Goal: Task Accomplishment & Management: Manage account settings

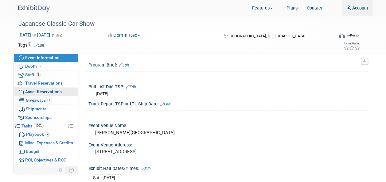
type input "[EMAIL_ADDRESS][DOMAIN_NAME]"
click at [45, 91] on span "Asset Reservations 0" at bounding box center [43, 91] width 37 height 5
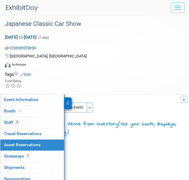
click at [34, 142] on span "Asset Reservations 0" at bounding box center [22, 144] width 37 height 5
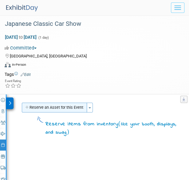
click at [58, 105] on button "Reserve an Asset for this Event" at bounding box center [54, 108] width 65 height 10
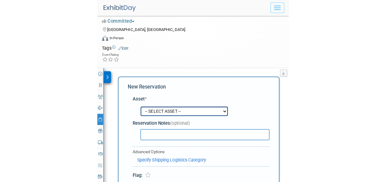
scroll to position [46, 0]
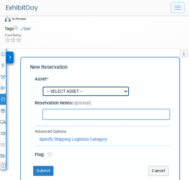
click at [95, 90] on div "-- SELECT ASSET -- <table style='display: inline-block; border-style:none;'><tr…" at bounding box center [103, 91] width 133 height 12
click at [88, 105] on div "Reservation Notes (optional)" at bounding box center [102, 103] width 135 height 6
click at [93, 88] on div "-- SELECT ASSET -- <table style='display: inline-block; border-style:none;'><tr…" at bounding box center [103, 91] width 133 height 12
click at [126, 90] on div "-- SELECT ASSET -- <table style='display: inline-block; border-style:none;'><tr…" at bounding box center [103, 91] width 133 height 12
click at [122, 92] on div "-- SELECT ASSET -- <table style='display: inline-block; border-style:none;'><tr…" at bounding box center [103, 91] width 133 height 12
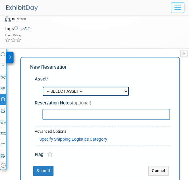
click at [109, 111] on input "text" at bounding box center [105, 114] width 127 height 11
click at [83, 87] on div "-- SELECT ASSET -- <table style='display: inline-block; border-style:none;'><tr…" at bounding box center [103, 91] width 133 height 12
click at [88, 89] on div "-- SELECT ASSET -- <table style='display: inline-block; border-style:none;'><tr…" at bounding box center [103, 91] width 133 height 12
click at [65, 112] on input "text" at bounding box center [105, 114] width 127 height 11
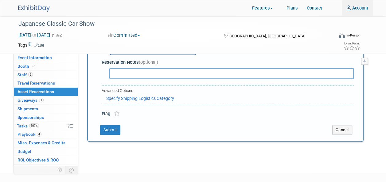
scroll to position [0, 0]
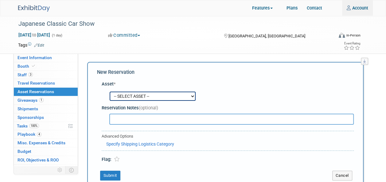
click at [194, 94] on div "-- SELECT ASSET -- <table style='display: inline-block; border-style:none;'><tr…" at bounding box center [229, 97] width 250 height 12
drag, startPoint x: 194, startPoint y: 94, endPoint x: 174, endPoint y: 97, distance: 20.2
click at [174, 97] on div "-- SELECT ASSET -- <table style='display: inline-block; border-style:none;'><tr…" at bounding box center [229, 97] width 250 height 12
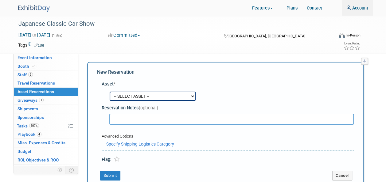
click at [172, 97] on div "-- SELECT ASSET -- <table style='display: inline-block; border-style:none;'><tr…" at bounding box center [229, 97] width 250 height 12
click at [136, 99] on div "-- SELECT ASSET -- <table style='display: inline-block; border-style:none;'><tr…" at bounding box center [229, 97] width 250 height 12
click at [53, 91] on span "Asset Reservations 0" at bounding box center [36, 91] width 37 height 5
click at [131, 96] on div "-- SELECT ASSET -- <table style='display: inline-block; border-style:none;'><tr…" at bounding box center [229, 97] width 250 height 12
click at [190, 97] on div "-- SELECT ASSET -- <table style='display: inline-block; border-style:none;'><tr…" at bounding box center [229, 97] width 250 height 12
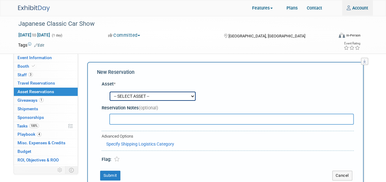
click at [190, 97] on div "-- SELECT ASSET -- <table style='display: inline-block; border-style:none;'><tr…" at bounding box center [229, 97] width 250 height 12
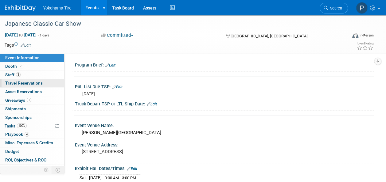
click at [27, 82] on span "Travel Reservations 0" at bounding box center [23, 83] width 37 height 5
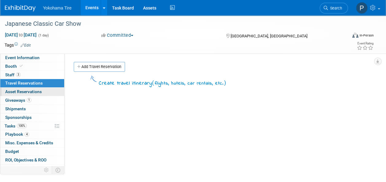
click at [27, 88] on link "0 Asset Reservations 0" at bounding box center [32, 92] width 64 height 8
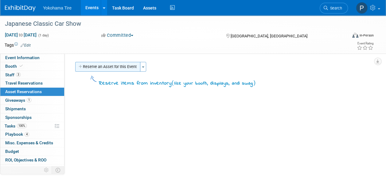
click at [89, 68] on button "Reserve an Asset for this Event" at bounding box center [107, 67] width 65 height 10
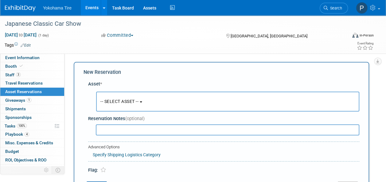
scroll to position [6, 0]
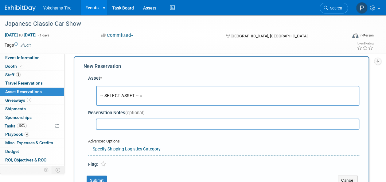
click at [123, 96] on span "-- SELECT ASSET --" at bounding box center [119, 95] width 38 height 5
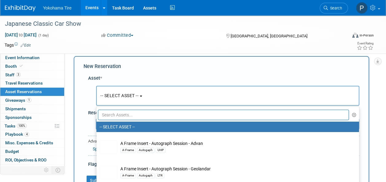
click at [128, 115] on input "text" at bounding box center [223, 115] width 251 height 10
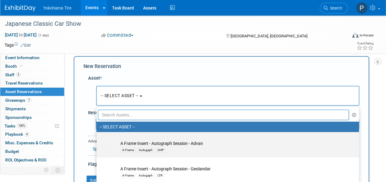
click at [165, 142] on td "A Frame Insert - Autograph Session - Advan A-Frame Autogaph UHP" at bounding box center [231, 148] width 229 height 14
click at [97, 140] on input "A Frame Insert - Autograph Session - Advan A-Frame Autogaph UHP" at bounding box center [95, 138] width 4 height 4
select select "10722964"
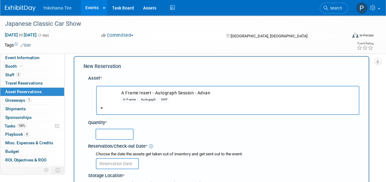
click at [113, 136] on input "text" at bounding box center [114, 134] width 38 height 11
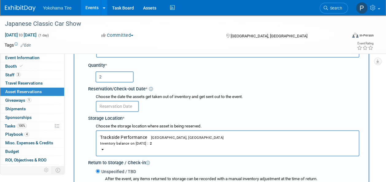
scroll to position [64, 0]
type input "2"
click at [117, 104] on input "text" at bounding box center [117, 106] width 43 height 11
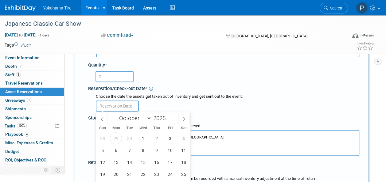
click at [117, 104] on input "text" at bounding box center [117, 106] width 43 height 11
click at [142, 139] on span "1" at bounding box center [143, 139] width 12 height 12
type input "[DATE]"
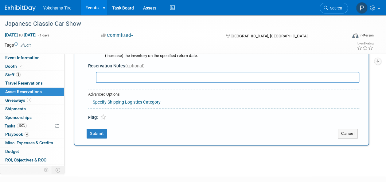
scroll to position [209, 0]
click at [98, 131] on button "Submit" at bounding box center [97, 134] width 20 height 10
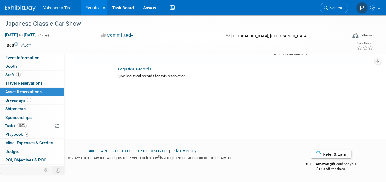
scroll to position [7, 0]
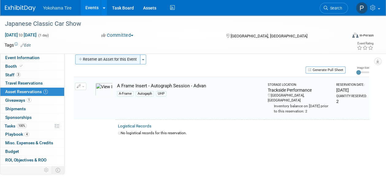
click at [107, 56] on button "Reserve an Asset for this Event" at bounding box center [107, 60] width 65 height 10
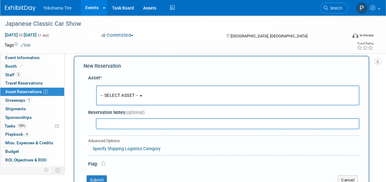
scroll to position [6, 0]
click at [120, 92] on button "-- SELECT ASSET --" at bounding box center [227, 96] width 263 height 20
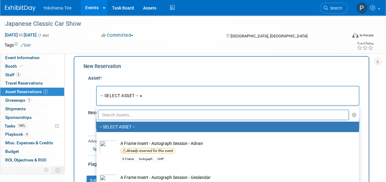
click at [126, 120] on ul "-- SELECT ASSET -- A Frame Insert - Autograph Session - Advan Already reserved …" at bounding box center [227, 149] width 263 height 84
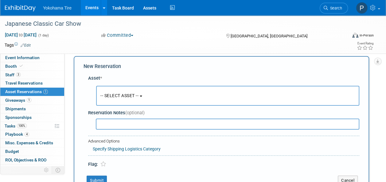
click at [128, 98] on span "-- SELECT ASSET --" at bounding box center [119, 95] width 38 height 5
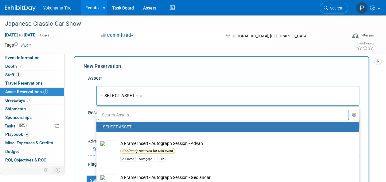
click at [127, 112] on input "text" at bounding box center [223, 115] width 251 height 10
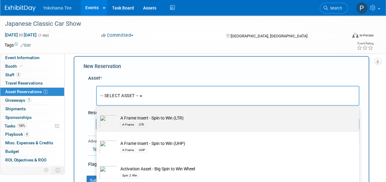
scroll to position [47, 0]
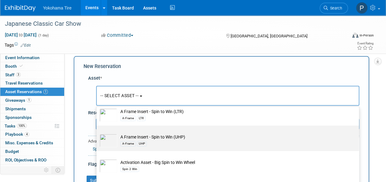
type input "spin"
click at [151, 146] on div "A-Frame UHP" at bounding box center [233, 143] width 226 height 7
click at [97, 133] on input "A Frame Insert - Spin to Win (UHP) A-Frame UHP" at bounding box center [95, 131] width 4 height 4
select select "10723224"
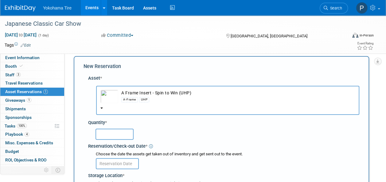
click at [122, 133] on input "text" at bounding box center [114, 134] width 38 height 11
type input "2"
click at [123, 160] on input "text" at bounding box center [117, 163] width 43 height 11
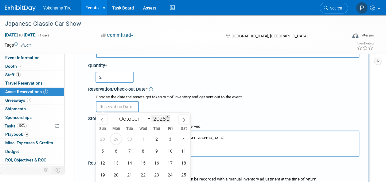
scroll to position [64, 0]
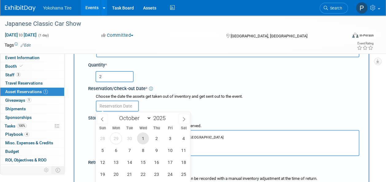
click at [146, 138] on span "1" at bounding box center [143, 139] width 12 height 12
type input "[DATE]"
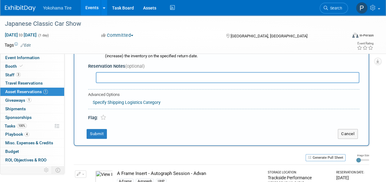
scroll to position [208, 0]
click at [102, 133] on button "Submit" at bounding box center [97, 134] width 20 height 10
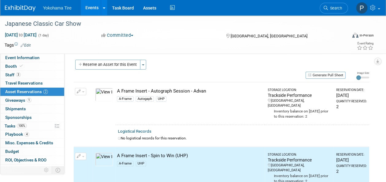
scroll to position [0, 0]
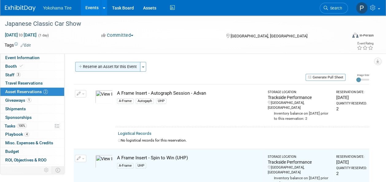
click at [105, 68] on button "Reserve an Asset for this Event" at bounding box center [107, 67] width 65 height 10
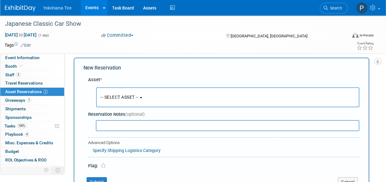
scroll to position [6, 0]
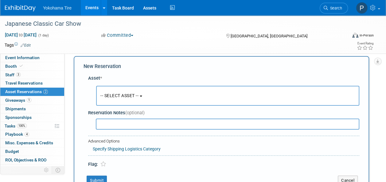
click at [123, 94] on span "-- SELECT ASSET --" at bounding box center [119, 95] width 38 height 5
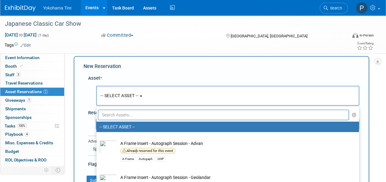
click at [126, 114] on input "text" at bounding box center [223, 115] width 251 height 10
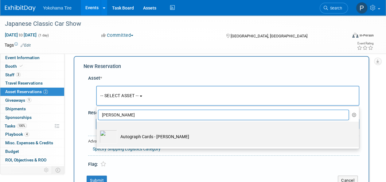
type input "[PERSON_NAME]"
click at [144, 141] on td "Autograph Cards - [PERSON_NAME]" at bounding box center [231, 137] width 229 height 14
click at [97, 129] on input "Autograph Cards - [PERSON_NAME]" at bounding box center [95, 127] width 4 height 4
select select "10722839"
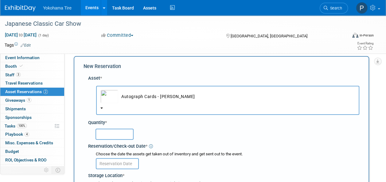
click at [118, 129] on input "text" at bounding box center [114, 134] width 38 height 11
click at [119, 132] on input "text" at bounding box center [114, 134] width 38 height 11
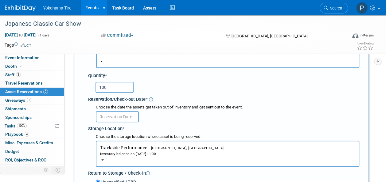
scroll to position [54, 0]
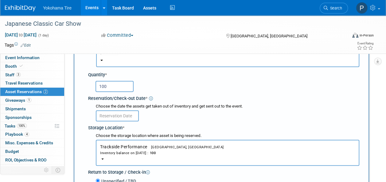
type input "100"
click at [120, 117] on input "text" at bounding box center [117, 116] width 43 height 11
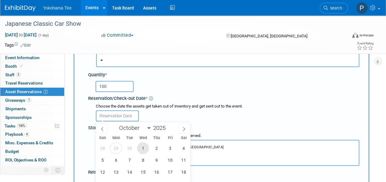
click at [145, 147] on span "1" at bounding box center [143, 148] width 12 height 12
type input "[DATE]"
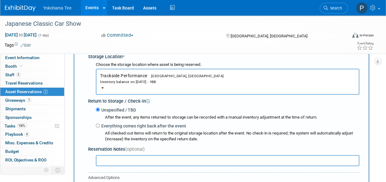
scroll to position [216, 0]
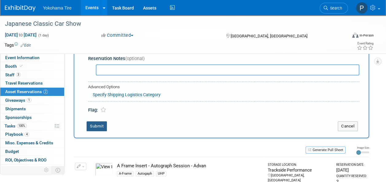
click at [101, 126] on button "Submit" at bounding box center [97, 127] width 20 height 10
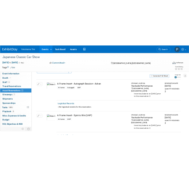
scroll to position [0, 0]
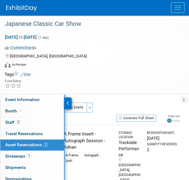
click at [94, 107] on div "Reserve an Asset for this Event Toggle Dropdown New asset reservation Copy asse…" at bounding box center [99, 108] width 159 height 11
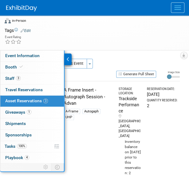
scroll to position [44, 0]
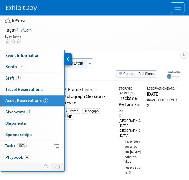
click at [80, 60] on button "Reserve an Asset for this Event" at bounding box center [54, 63] width 65 height 10
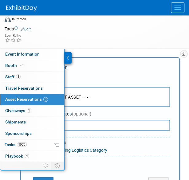
scroll to position [46, 0]
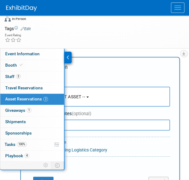
click at [66, 58] on div at bounding box center [67, 58] width 7 height 12
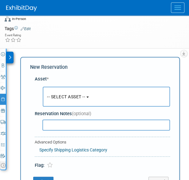
click at [85, 96] on span "-- SELECT ASSET --" at bounding box center [66, 96] width 38 height 5
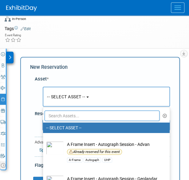
click at [84, 115] on input "text" at bounding box center [102, 116] width 115 height 10
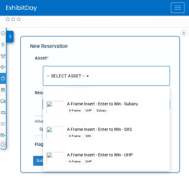
scroll to position [67, 0]
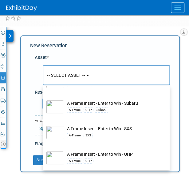
type input "enter"
click at [110, 158] on div "A-Frame UHP" at bounding box center [112, 160] width 90 height 7
click at [44, 150] on input "A Frame Insert - Enter to Win - UHP A-Frame UHP" at bounding box center [42, 148] width 4 height 4
select select "10722959"
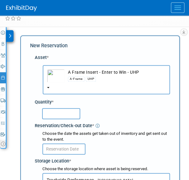
click at [57, 116] on input "text" at bounding box center [61, 113] width 38 height 11
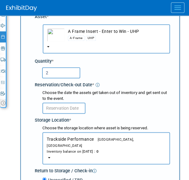
type input "2"
click at [62, 110] on input "text" at bounding box center [63, 108] width 43 height 11
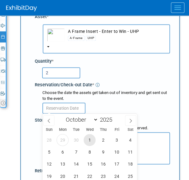
click at [93, 140] on span "1" at bounding box center [90, 140] width 12 height 12
type input "[DATE]"
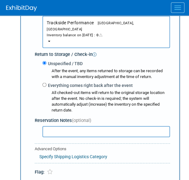
scroll to position [225, 0]
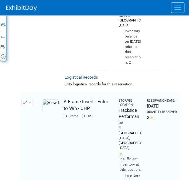
scroll to position [154, 0]
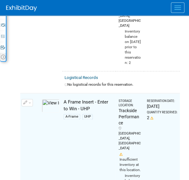
click at [47, 99] on img at bounding box center [51, 106] width 18 height 14
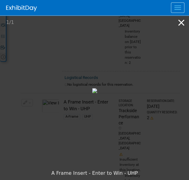
click at [181, 24] on button "Close gallery" at bounding box center [180, 22] width 15 height 14
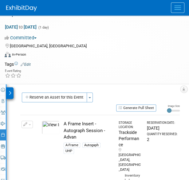
scroll to position [0, 0]
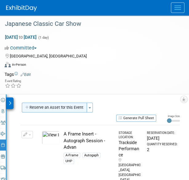
click at [54, 111] on button "Reserve an Asset for this Event" at bounding box center [54, 108] width 65 height 10
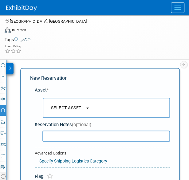
scroll to position [46, 0]
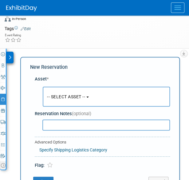
click at [83, 92] on button "-- SELECT ASSET --" at bounding box center [106, 97] width 127 height 20
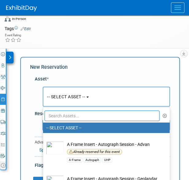
click at [82, 115] on input "text" at bounding box center [102, 116] width 115 height 10
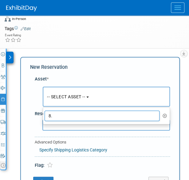
type input "8"
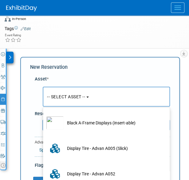
scroll to position [15, 0]
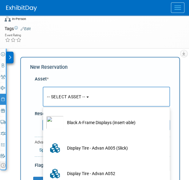
type input "display"
click at [91, 123] on td "Black A-Frame Displays (insert-able)" at bounding box center [110, 123] width 93 height 14
click at [44, 115] on input "Black A-Frame Displays (insert-able)" at bounding box center [42, 113] width 4 height 4
select select "10722944"
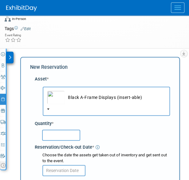
click at [56, 139] on input "text" at bounding box center [61, 135] width 38 height 11
type input "2"
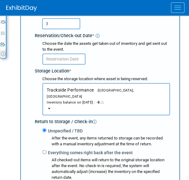
scroll to position [158, 0]
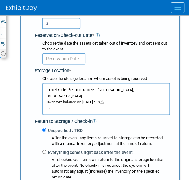
type input "3"
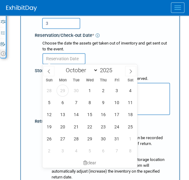
click at [61, 62] on input "text" at bounding box center [63, 58] width 43 height 11
click at [87, 91] on span "1" at bounding box center [90, 90] width 12 height 12
type input "[DATE]"
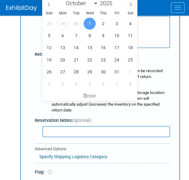
scroll to position [226, 0]
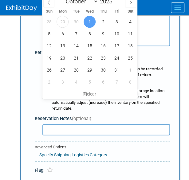
click at [100, 141] on div "Advanced Options Specify Shipping Logistics Category Shipping Logistics Categor…" at bounding box center [102, 151] width 135 height 20
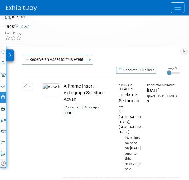
scroll to position [49, 0]
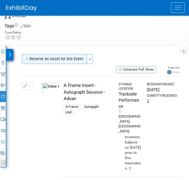
click at [45, 59] on button "Reserve an Asset for this Event" at bounding box center [54, 59] width 65 height 10
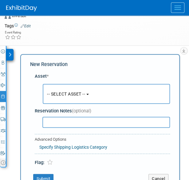
scroll to position [46, 0]
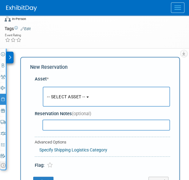
click at [72, 96] on span "-- SELECT ASSET --" at bounding box center [66, 96] width 38 height 5
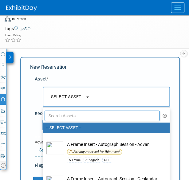
click at [77, 116] on input "text" at bounding box center [102, 116] width 115 height 10
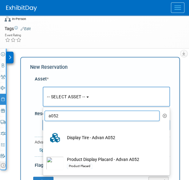
type input "a052"
click at [91, 138] on td "Display Tire - Advan A052" at bounding box center [110, 138] width 93 height 14
click at [44, 130] on input "Display Tire - Advan A052" at bounding box center [42, 128] width 4 height 4
select select "10724014"
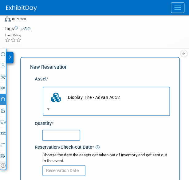
click at [68, 136] on input "text" at bounding box center [61, 135] width 38 height 11
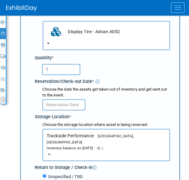
scroll to position [113, 0]
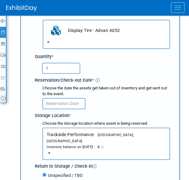
type input "1"
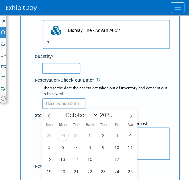
click at [63, 106] on input "text" at bounding box center [63, 103] width 43 height 11
click at [89, 134] on span "1" at bounding box center [90, 135] width 12 height 12
type input "[DATE]"
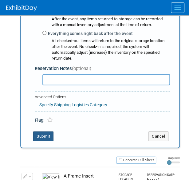
click at [52, 131] on button "Submit" at bounding box center [43, 136] width 20 height 10
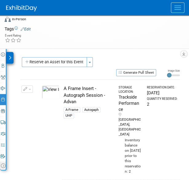
scroll to position [45, 0]
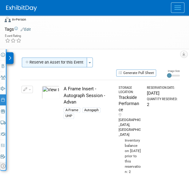
click at [53, 63] on button "Reserve an Asset for this Event" at bounding box center [54, 62] width 65 height 10
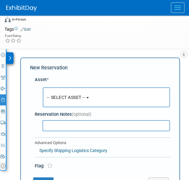
scroll to position [46, 0]
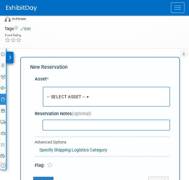
click at [65, 97] on span "-- SELECT ASSET --" at bounding box center [66, 96] width 38 height 5
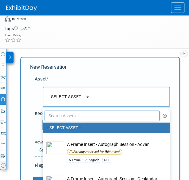
click at [70, 117] on input "text" at bounding box center [102, 116] width 115 height 10
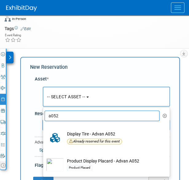
type input "a052"
click at [95, 162] on td "Product Display Placard - Advan A052 Product Placard" at bounding box center [110, 165] width 93 height 14
click at [44, 157] on input "Product Display Placard - Advan A052 Product Placard" at bounding box center [42, 155] width 4 height 4
select select "10723000"
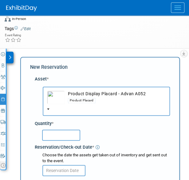
click at [73, 142] on div "Reservation/Check-out Date *" at bounding box center [102, 146] width 135 height 8
click at [68, 135] on input "text" at bounding box center [61, 135] width 38 height 11
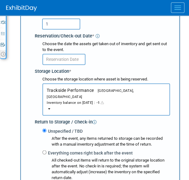
scroll to position [157, 0]
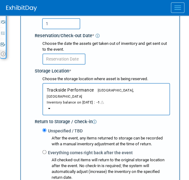
type input "1"
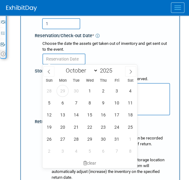
click at [61, 60] on input "text" at bounding box center [63, 58] width 43 height 11
click at [91, 94] on span "1" at bounding box center [90, 91] width 12 height 12
type input "[DATE]"
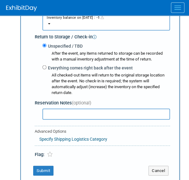
scroll to position [244, 0]
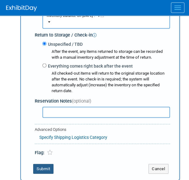
click at [43, 164] on button "Submit" at bounding box center [43, 169] width 20 height 10
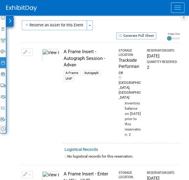
scroll to position [0, 0]
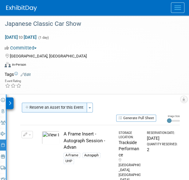
click at [44, 105] on button "Reserve an Asset for this Event" at bounding box center [54, 108] width 65 height 10
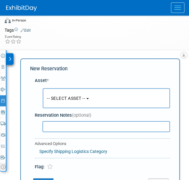
scroll to position [46, 0]
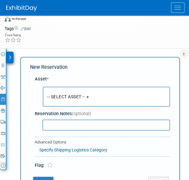
click at [65, 97] on span "-- SELECT ASSET --" at bounding box center [66, 96] width 38 height 5
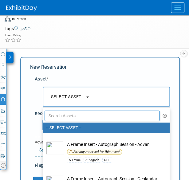
click at [66, 112] on input "text" at bounding box center [102, 116] width 115 height 10
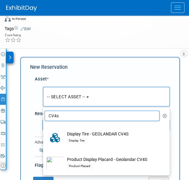
type input "CV4s"
click at [93, 140] on div "Display Tire" at bounding box center [112, 140] width 90 height 7
click at [44, 130] on input "Display Tire - GEOLANDAR CV4S Display Tire" at bounding box center [42, 128] width 4 height 4
select select "10727970"
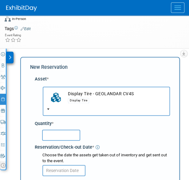
click at [72, 137] on input "text" at bounding box center [61, 135] width 38 height 11
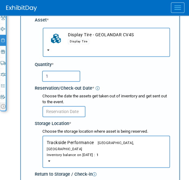
scroll to position [105, 0]
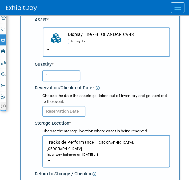
type input "1"
click at [63, 110] on input "text" at bounding box center [63, 111] width 43 height 11
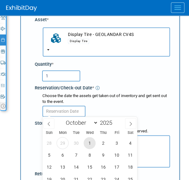
click at [88, 142] on span "1" at bounding box center [90, 143] width 12 height 12
type input "[DATE]"
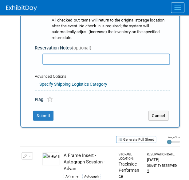
scroll to position [297, 0]
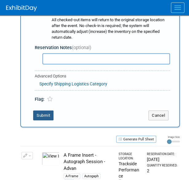
click at [44, 111] on button "Submit" at bounding box center [43, 116] width 20 height 10
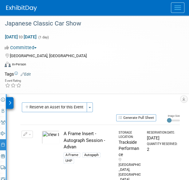
scroll to position [0, 0]
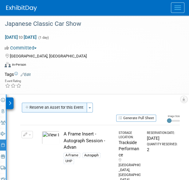
click at [55, 103] on button "Reserve an Asset for this Event" at bounding box center [54, 108] width 65 height 10
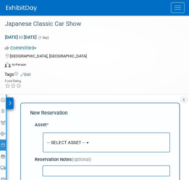
scroll to position [46, 0]
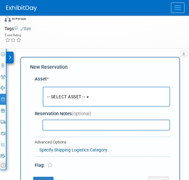
click at [68, 98] on span "-- SELECT ASSET --" at bounding box center [66, 96] width 38 height 5
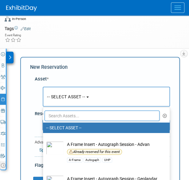
click at [68, 117] on input "text" at bounding box center [102, 116] width 115 height 10
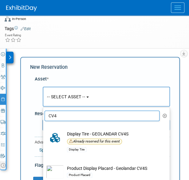
type input "CV4"
click at [89, 165] on td "Product Display Placard - Geolandar CV4S Product Placard" at bounding box center [110, 172] width 93 height 14
click at [44, 164] on input "Product Display Placard - Geolandar CV4S Product Placard" at bounding box center [42, 162] width 4 height 4
select select "10723864"
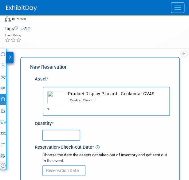
click at [64, 123] on div "Quantity *" at bounding box center [102, 123] width 135 height 6
click at [64, 135] on input "text" at bounding box center [61, 135] width 38 height 11
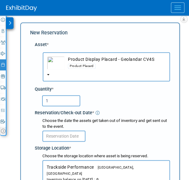
scroll to position [82, 0]
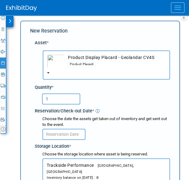
type input "1"
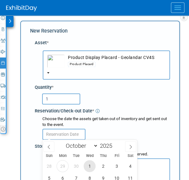
drag, startPoint x: 64, startPoint y: 135, endPoint x: 88, endPoint y: 165, distance: 39.1
click at [88, 165] on span "1" at bounding box center [90, 166] width 12 height 12
type input "[DATE]"
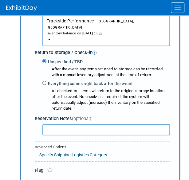
scroll to position [227, 0]
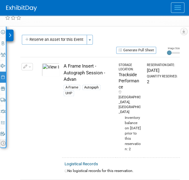
scroll to position [0, 0]
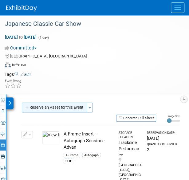
click at [52, 105] on button "Reserve an Asset for this Event" at bounding box center [54, 108] width 65 height 10
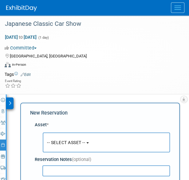
scroll to position [46, 0]
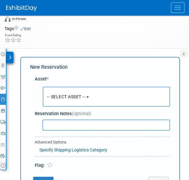
click at [76, 91] on button "-- SELECT ASSET --" at bounding box center [106, 97] width 127 height 20
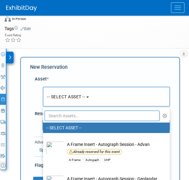
click at [77, 111] on input "text" at bounding box center [102, 116] width 115 height 10
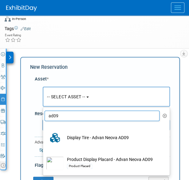
type input "ad09"
click at [88, 142] on td "Display Tire - Advan Neova AD09" at bounding box center [110, 138] width 93 height 14
click at [44, 130] on input "Display Tire - Advan Neova AD09" at bounding box center [42, 128] width 4 height 4
select select "10724016"
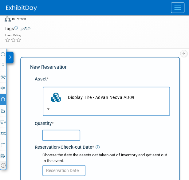
click at [66, 139] on input "text" at bounding box center [61, 135] width 38 height 11
type input "1"
click at [63, 166] on input "text" at bounding box center [63, 170] width 43 height 11
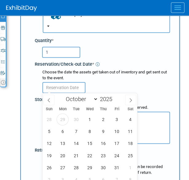
scroll to position [138, 0]
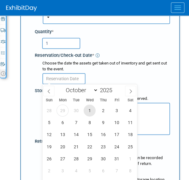
click at [89, 115] on span "1" at bounding box center [90, 110] width 12 height 12
type input "[DATE]"
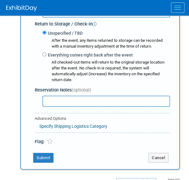
scroll to position [255, 0]
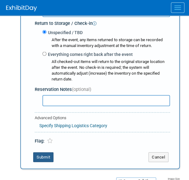
click at [42, 152] on button "Submit" at bounding box center [43, 157] width 20 height 10
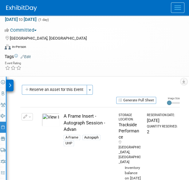
scroll to position [0, 0]
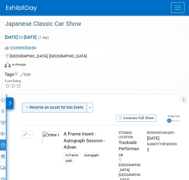
click at [58, 109] on button "Reserve an Asset for this Event" at bounding box center [54, 108] width 65 height 10
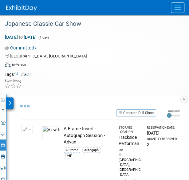
select select "9"
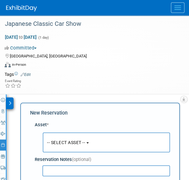
scroll to position [46, 0]
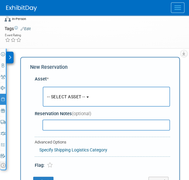
click at [76, 99] on button "-- SELECT ASSET --" at bounding box center [106, 97] width 127 height 20
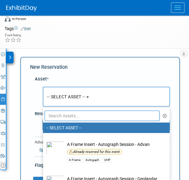
click at [74, 117] on input "text" at bounding box center [102, 116] width 115 height 10
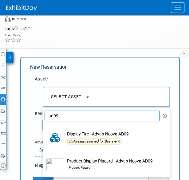
type input "ad09"
click at [86, 160] on td "Product Display Placard - Advan Neova AD09 Product Placard" at bounding box center [110, 165] width 93 height 14
click at [44, 157] on input "Product Display Placard - Advan Neova AD09 Product Placard" at bounding box center [42, 155] width 4 height 4
select select "10722994"
select select "9"
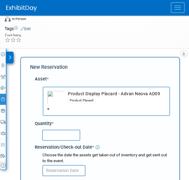
click at [67, 131] on input "text" at bounding box center [61, 135] width 38 height 11
type input "1"
click at [66, 171] on input "text" at bounding box center [63, 170] width 43 height 11
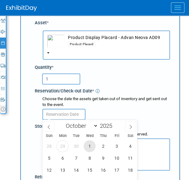
click at [91, 143] on span "1" at bounding box center [90, 146] width 12 height 12
type input "[DATE]"
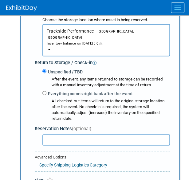
scroll to position [321, 0]
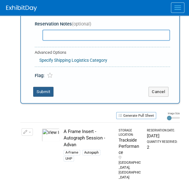
click at [42, 87] on button "Submit" at bounding box center [43, 92] width 20 height 10
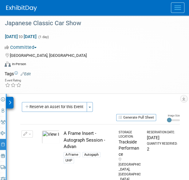
scroll to position [0, 0]
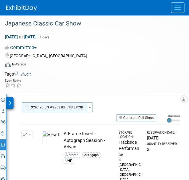
click at [53, 107] on button "Reserve an Asset for this Event" at bounding box center [54, 107] width 65 height 10
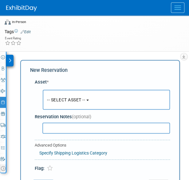
scroll to position [46, 0]
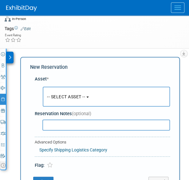
click at [63, 92] on button "-- SELECT ASSET --" at bounding box center [106, 97] width 127 height 20
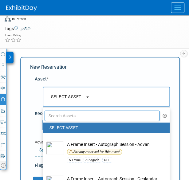
click at [62, 118] on input "text" at bounding box center [102, 116] width 115 height 10
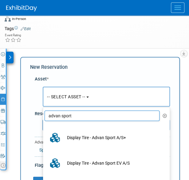
type input "advan sport"
click at [90, 138] on td "Display Tire - Advan Sport A/S+" at bounding box center [110, 138] width 93 height 14
click at [44, 130] on input "Display Tire - Advan Sport A/S+" at bounding box center [42, 128] width 4 height 4
select select "10724018"
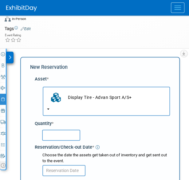
click at [65, 134] on input "text" at bounding box center [61, 135] width 38 height 11
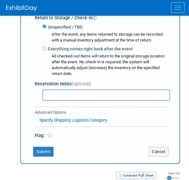
scroll to position [271, 0]
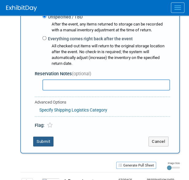
type input "1"
click at [42, 136] on button "Submit" at bounding box center [43, 141] width 20 height 10
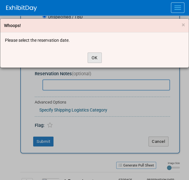
click at [93, 60] on button "OK" at bounding box center [95, 58] width 14 height 10
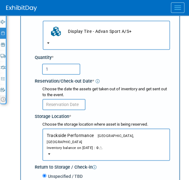
scroll to position [111, 0]
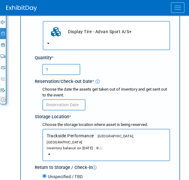
click at [64, 97] on div "Choose the date the assets get taken out of inventory and get sent out to the e…" at bounding box center [105, 93] width 127 height 12
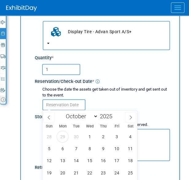
click at [67, 105] on input "text" at bounding box center [63, 104] width 43 height 11
click at [86, 137] on span "1" at bounding box center [90, 136] width 12 height 12
type input "[DATE]"
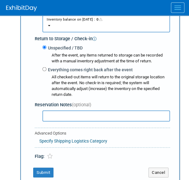
scroll to position [241, 0]
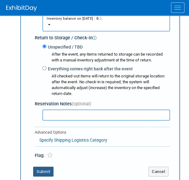
click at [44, 166] on button "Submit" at bounding box center [43, 171] width 20 height 10
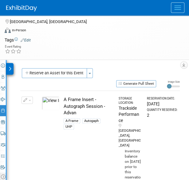
scroll to position [0, 0]
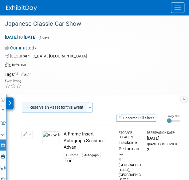
click at [54, 108] on button "Reserve an Asset for this Event" at bounding box center [54, 108] width 65 height 10
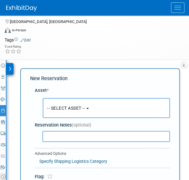
scroll to position [46, 0]
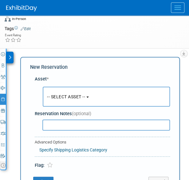
click at [80, 98] on span "-- SELECT ASSET --" at bounding box center [66, 96] width 38 height 5
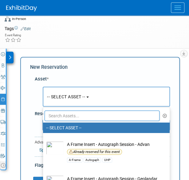
click at [74, 113] on input "text" at bounding box center [102, 116] width 115 height 10
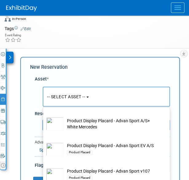
scroll to position [92, 0]
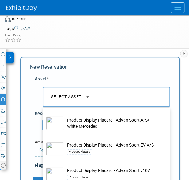
type input "advan sport"
click at [98, 124] on td "Product Display Placard - Advan Sport A/S+ White Mercedes" at bounding box center [110, 123] width 93 height 14
click at [44, 115] on input "Product Display Placard - Advan Sport A/S+ White Mercedes" at bounding box center [42, 113] width 4 height 4
select select "10723009"
select select "9"
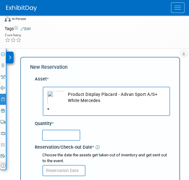
click at [64, 138] on input "text" at bounding box center [61, 135] width 38 height 11
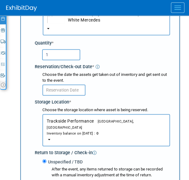
type input "1"
click at [65, 87] on input "text" at bounding box center [63, 89] width 43 height 11
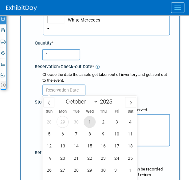
click at [88, 123] on span "1" at bounding box center [90, 122] width 12 height 12
type input "[DATE]"
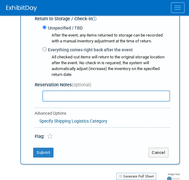
scroll to position [260, 0]
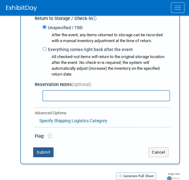
click at [45, 147] on button "Submit" at bounding box center [43, 152] width 20 height 10
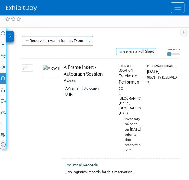
scroll to position [0, 0]
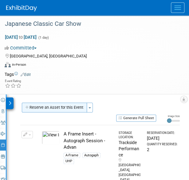
click at [52, 106] on button "Reserve an Asset for this Event" at bounding box center [54, 108] width 65 height 10
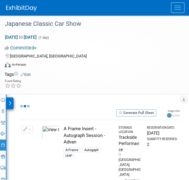
select select "9"
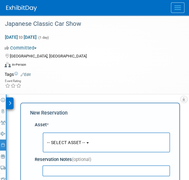
scroll to position [46, 0]
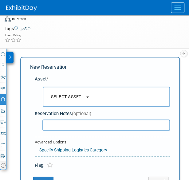
click at [64, 95] on span "-- SELECT ASSET --" at bounding box center [66, 96] width 38 height 5
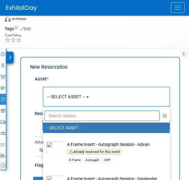
click at [64, 116] on input "text" at bounding box center [102, 116] width 115 height 10
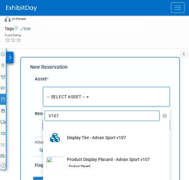
type input "V107"
click at [82, 137] on td "Display Tire - Advan Sport v107" at bounding box center [110, 138] width 93 height 14
click at [44, 130] on input "Display Tire - Advan Sport v107" at bounding box center [42, 128] width 4 height 4
select select "10724013"
select select "9"
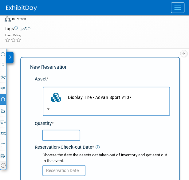
click at [60, 132] on input "text" at bounding box center [61, 135] width 38 height 11
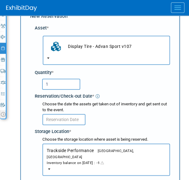
scroll to position [99, 0]
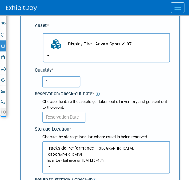
type input "1"
click at [68, 117] on input "text" at bounding box center [63, 116] width 43 height 11
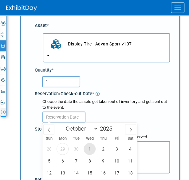
click at [90, 151] on span "1" at bounding box center [90, 149] width 12 height 12
type input "[DATE]"
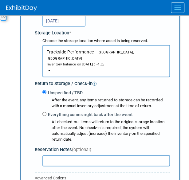
scroll to position [311, 0]
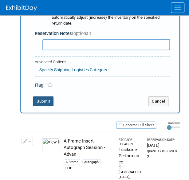
click at [51, 96] on button "Submit" at bounding box center [43, 101] width 20 height 10
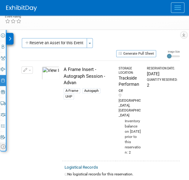
scroll to position [0, 0]
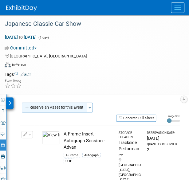
click at [57, 106] on button "Reserve an Asset for this Event" at bounding box center [54, 108] width 65 height 10
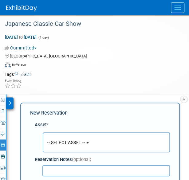
scroll to position [46, 0]
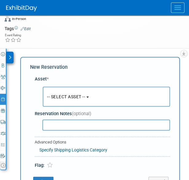
click at [61, 97] on span "-- SELECT ASSET --" at bounding box center [66, 96] width 38 height 5
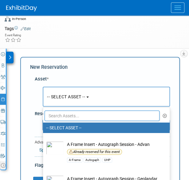
click at [64, 117] on input "text" at bounding box center [102, 116] width 115 height 10
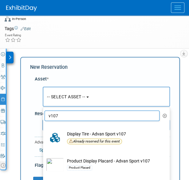
scroll to position [10, 0]
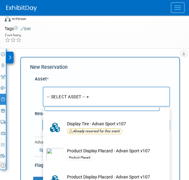
type input "v107"
click at [111, 155] on div "Product Placard" at bounding box center [112, 157] width 90 height 7
click at [44, 147] on input "Product Display Placard - Advan Sport v107 Product Placard" at bounding box center [42, 145] width 4 height 4
select select "10722993"
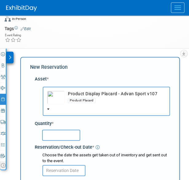
click at [71, 136] on input "text" at bounding box center [61, 135] width 38 height 11
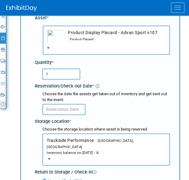
scroll to position [107, 0]
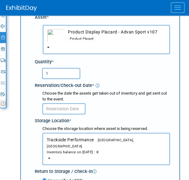
type input "1"
click at [66, 116] on div "Storage Location *" at bounding box center [102, 120] width 135 height 8
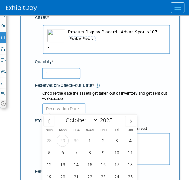
click at [71, 107] on input "text" at bounding box center [63, 108] width 43 height 11
click at [90, 144] on span "1" at bounding box center [90, 140] width 12 height 12
type input "[DATE]"
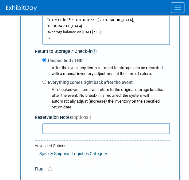
scroll to position [284, 0]
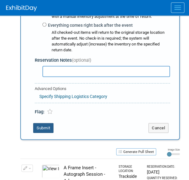
click at [41, 123] on button "Submit" at bounding box center [43, 128] width 20 height 10
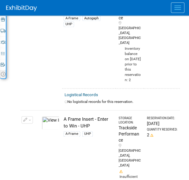
scroll to position [0, 0]
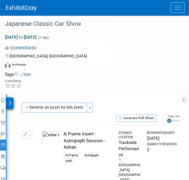
click at [53, 114] on div "Generate Pull Sheet" at bounding box center [88, 118] width 136 height 8
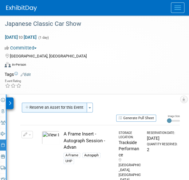
click at [52, 110] on button "Reserve an Asset for this Event" at bounding box center [54, 108] width 65 height 10
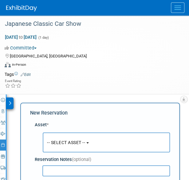
scroll to position [46, 0]
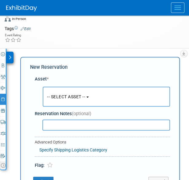
click at [64, 102] on button "-- SELECT ASSET --" at bounding box center [106, 97] width 127 height 20
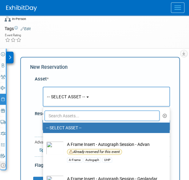
click at [66, 111] on input "text" at bounding box center [102, 116] width 115 height 10
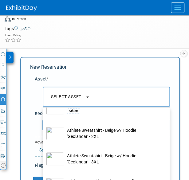
scroll to position [0, 0]
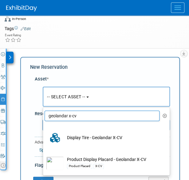
type input "geolandar x-cv"
click at [95, 138] on td "Display Tire - Geolandar X-CV" at bounding box center [110, 138] width 93 height 14
click at [44, 130] on input "Display Tire - Geolandar X-CV" at bounding box center [42, 128] width 4 height 4
select select "10726895"
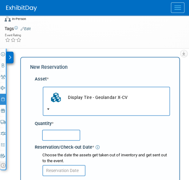
click at [66, 138] on input "text" at bounding box center [61, 135] width 38 height 11
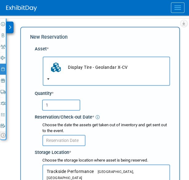
scroll to position [76, 0]
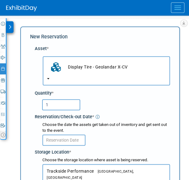
type input "1"
click at [67, 138] on input "text" at bounding box center [63, 139] width 43 height 11
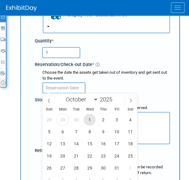
click at [90, 117] on span "1" at bounding box center [90, 120] width 12 height 12
type input "[DATE]"
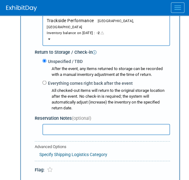
scroll to position [227, 0]
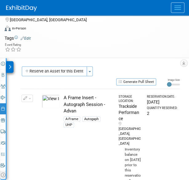
scroll to position [0, 0]
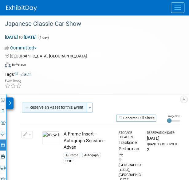
click at [59, 107] on button "Reserve an Asset for this Event" at bounding box center [54, 108] width 65 height 10
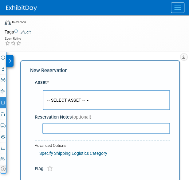
scroll to position [46, 0]
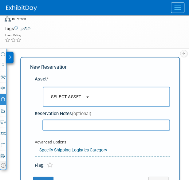
click at [73, 97] on span "-- SELECT ASSET --" at bounding box center [66, 96] width 38 height 5
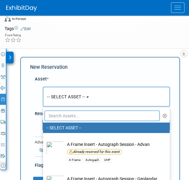
click at [68, 113] on input "text" at bounding box center [102, 116] width 115 height 10
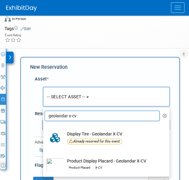
type input "geolandar x-cv"
click at [107, 158] on td "Product Display Placard - Geolandar X-CV Product Placard X-CV" at bounding box center [110, 165] width 93 height 14
click at [44, 157] on input "Product Display Placard - Geolandar X-CV Product Placard X-CV" at bounding box center [42, 155] width 4 height 4
select select "10723017"
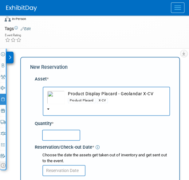
click at [68, 136] on input "text" at bounding box center [61, 135] width 38 height 11
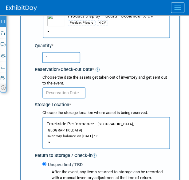
scroll to position [124, 0]
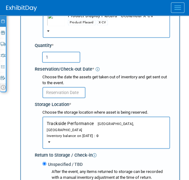
type input "1"
click at [69, 91] on input "text" at bounding box center [63, 92] width 43 height 11
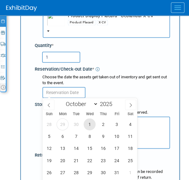
click at [89, 126] on span "1" at bounding box center [90, 124] width 12 height 12
type input "[DATE]"
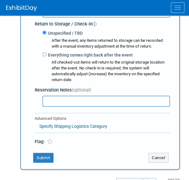
scroll to position [260, 0]
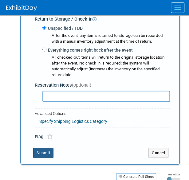
click at [41, 148] on button "Submit" at bounding box center [43, 153] width 20 height 10
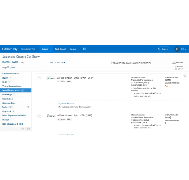
scroll to position [0, 0]
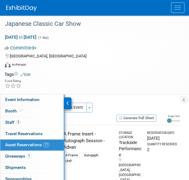
click at [96, 108] on div "Reserve an Asset for this Event Toggle Dropdown New asset reservation Copy asse…" at bounding box center [100, 108] width 160 height 11
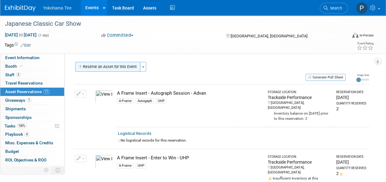
click at [113, 66] on button "Reserve an Asset for this Event" at bounding box center [107, 67] width 65 height 10
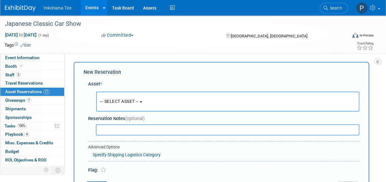
scroll to position [6, 0]
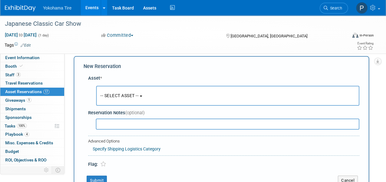
click at [135, 95] on span "-- SELECT ASSET --" at bounding box center [119, 95] width 38 height 5
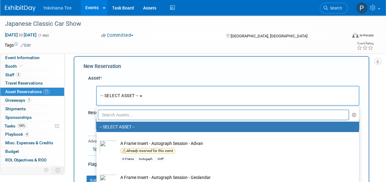
click at [141, 114] on input "text" at bounding box center [223, 115] width 251 height 10
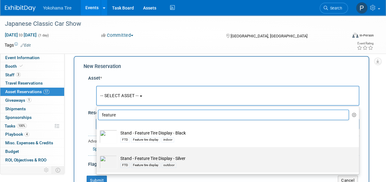
type input "feature"
click at [182, 164] on div "FTD Feature tire display outdoor" at bounding box center [233, 165] width 226 height 7
click at [97, 155] on input "Stand - Feature Tire Display - Silver FTD Feature tire display outdoor" at bounding box center [95, 153] width 4 height 4
select select "10722974"
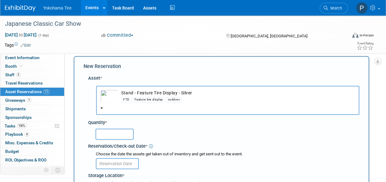
click at [119, 140] on div at bounding box center [224, 134] width 269 height 14
click at [115, 136] on input "text" at bounding box center [114, 134] width 38 height 11
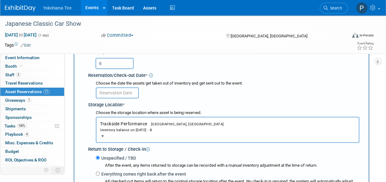
scroll to position [81, 0]
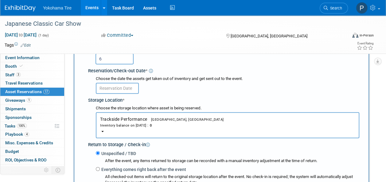
type input "6"
click at [117, 91] on input "text" at bounding box center [117, 88] width 43 height 11
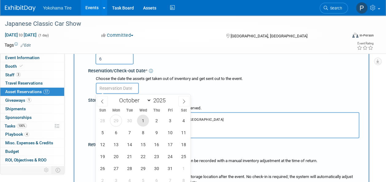
click at [143, 122] on span "1" at bounding box center [143, 121] width 12 height 12
type input "[DATE]"
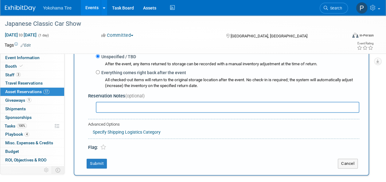
scroll to position [179, 0]
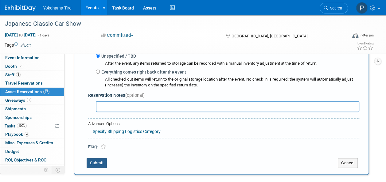
click at [98, 165] on button "Submit" at bounding box center [97, 163] width 20 height 10
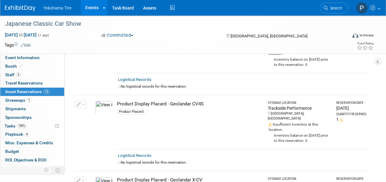
scroll to position [1192, 0]
